Goal: Task Accomplishment & Management: Manage account settings

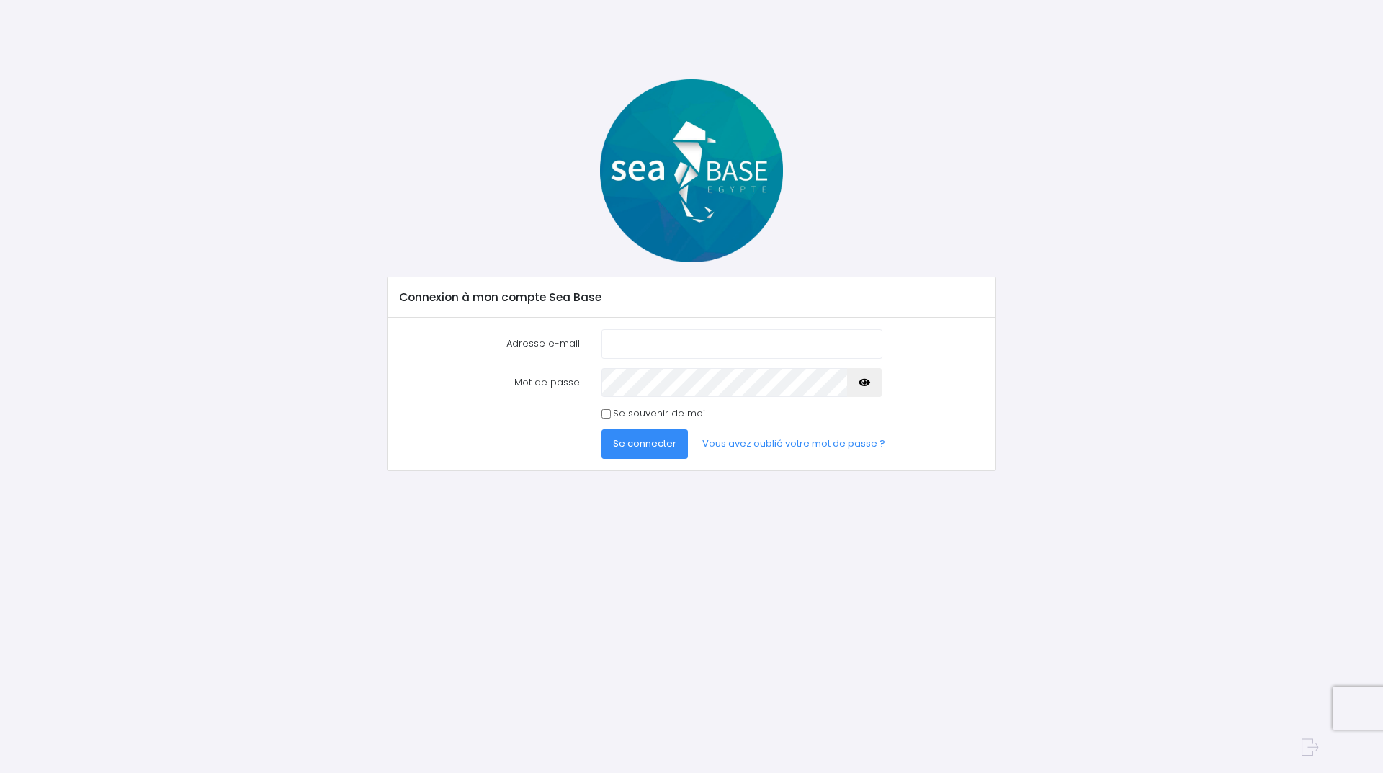
type input "[EMAIL_ADDRESS][DOMAIN_NAME]"
click at [646, 450] on span "Se connecter" at bounding box center [644, 443] width 63 height 14
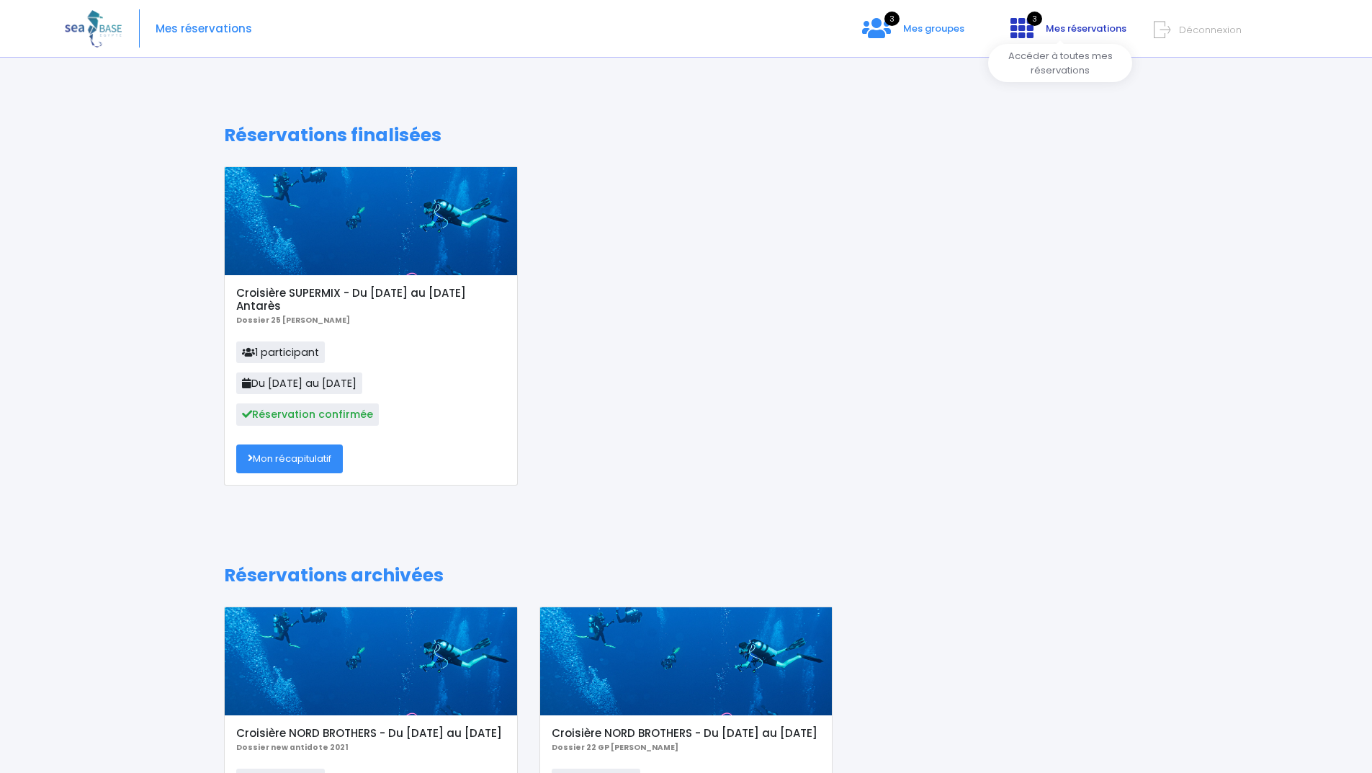
click at [1046, 24] on span "Mes réservations" at bounding box center [1086, 29] width 81 height 14
click at [276, 462] on link "Mon récapitulatif" at bounding box center [289, 458] width 107 height 29
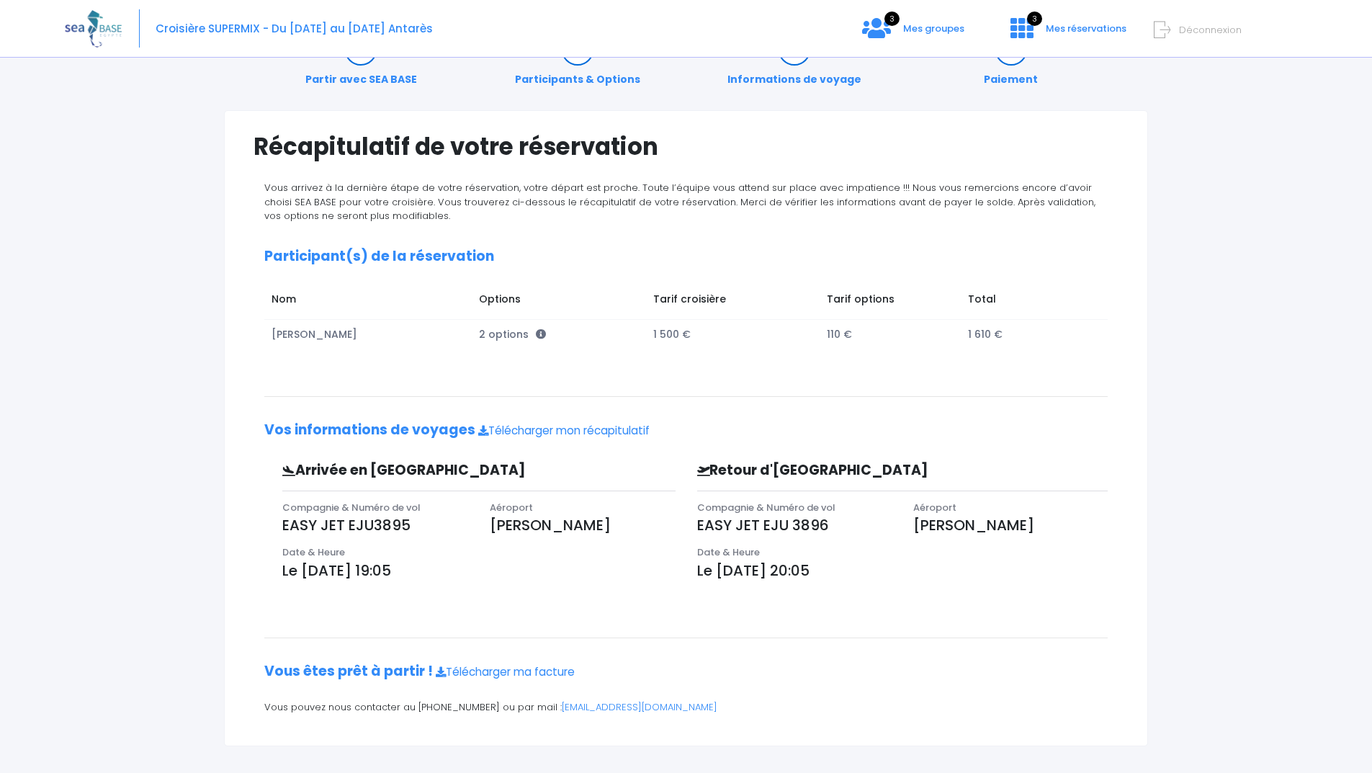
scroll to position [76, 0]
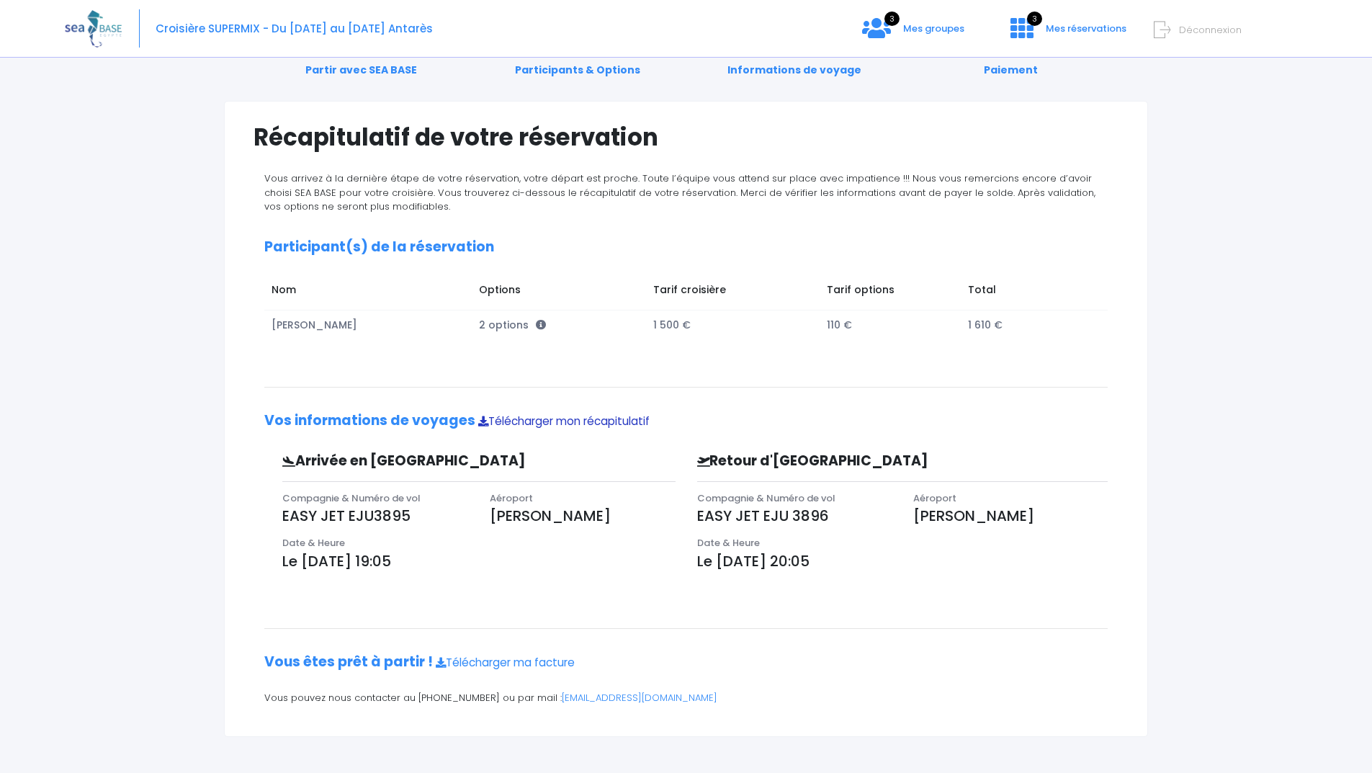
click at [512, 416] on link "Télécharger mon récapitulatif" at bounding box center [563, 420] width 171 height 15
click at [862, 19] on icon at bounding box center [876, 28] width 29 height 23
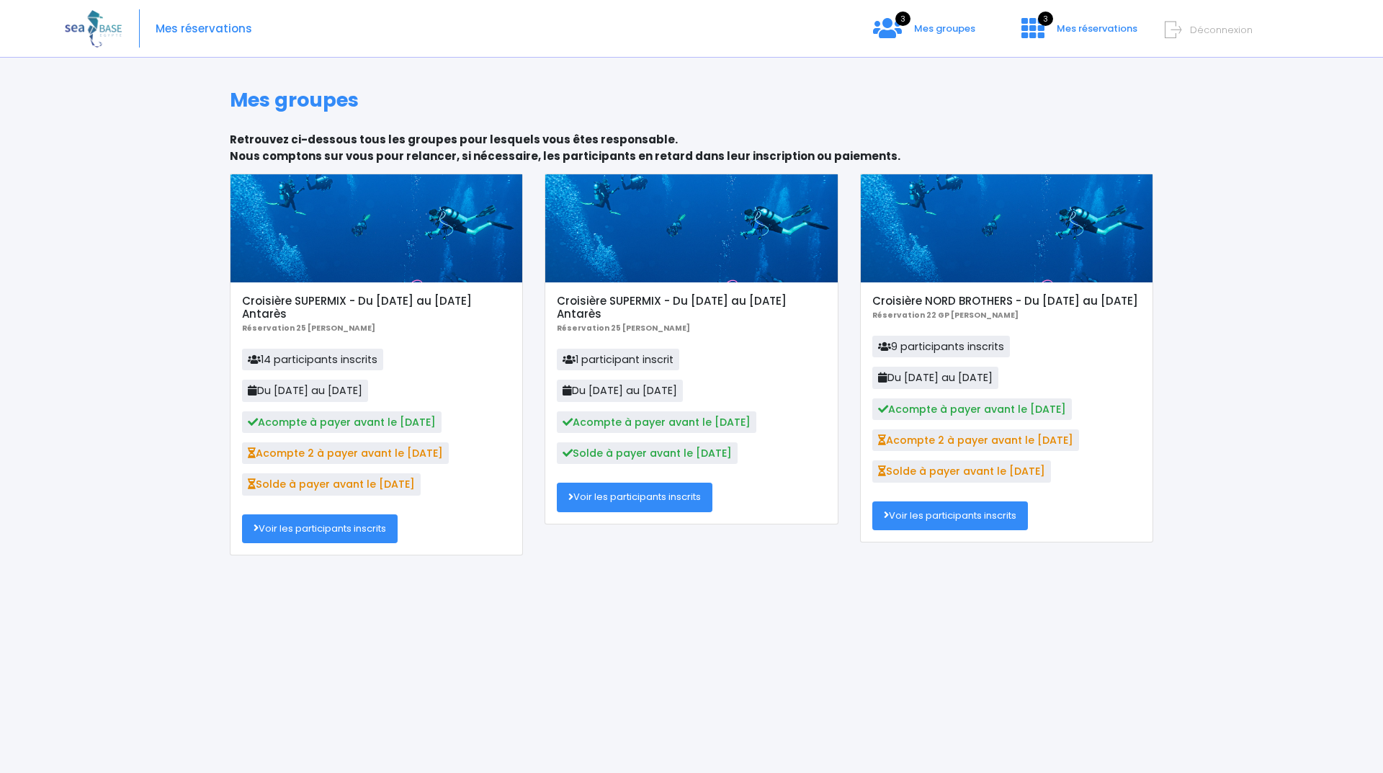
click at [323, 542] on link "Voir les participants inscrits" at bounding box center [320, 528] width 156 height 29
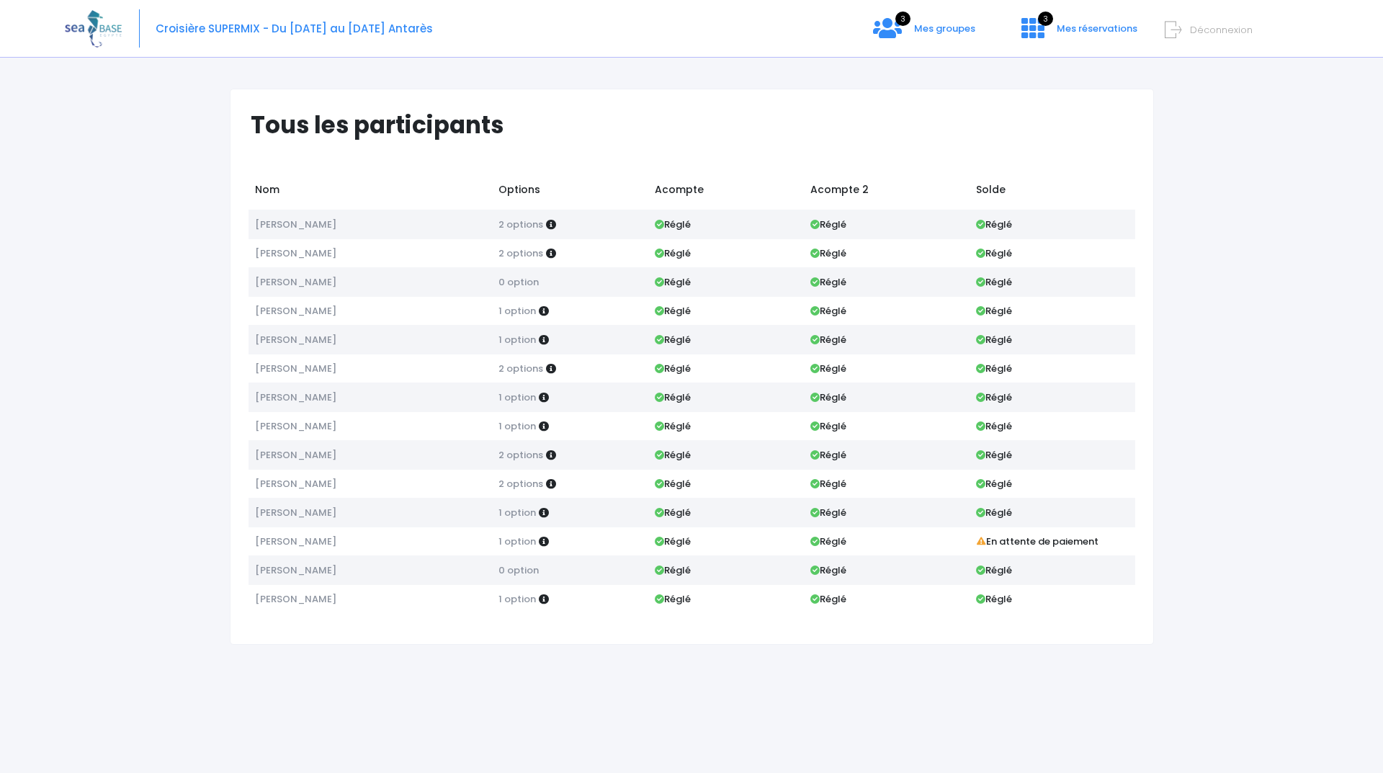
click at [1190, 27] on span "Déconnexion" at bounding box center [1221, 30] width 63 height 14
